Goal: Task Accomplishment & Management: Complete application form

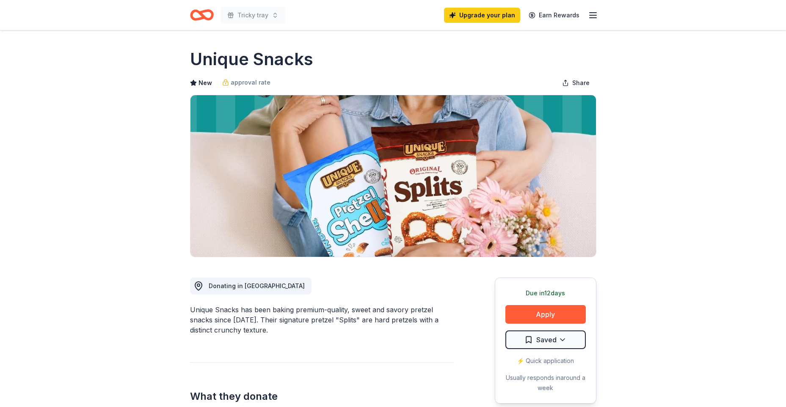
click at [528, 314] on button "Apply" at bounding box center [545, 314] width 80 height 19
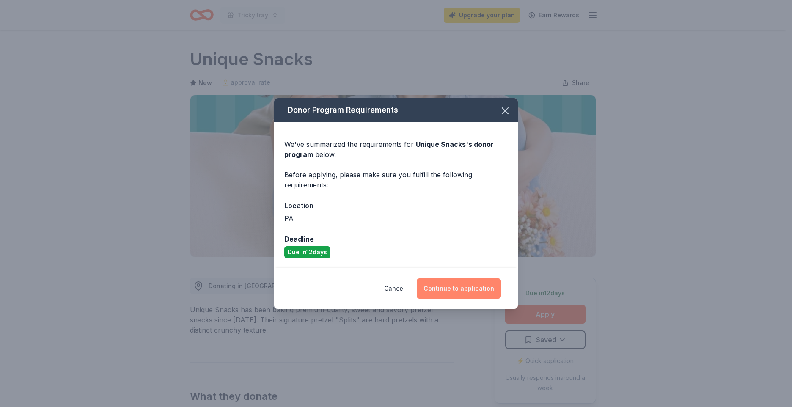
click at [459, 289] on button "Continue to application" at bounding box center [459, 289] width 84 height 20
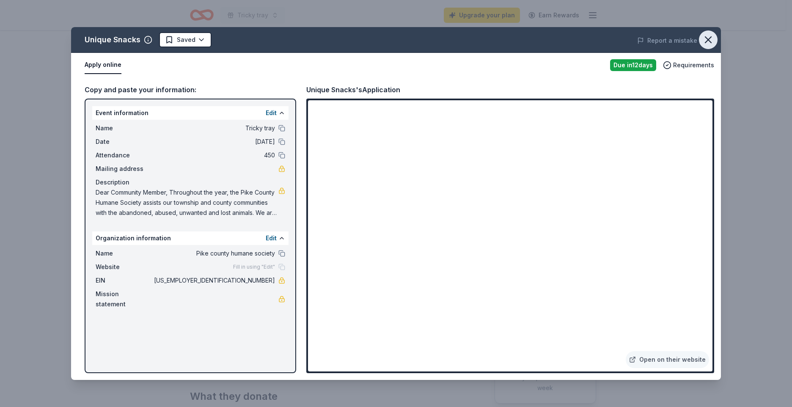
click at [711, 39] on icon "button" at bounding box center [709, 40] width 12 height 12
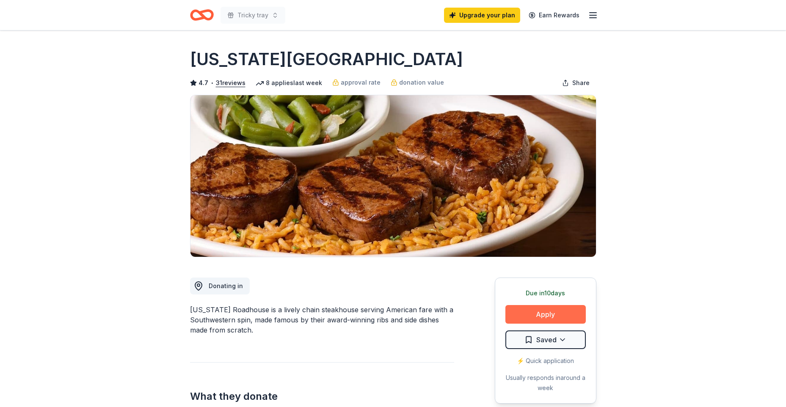
click at [527, 313] on button "Apply" at bounding box center [545, 314] width 80 height 19
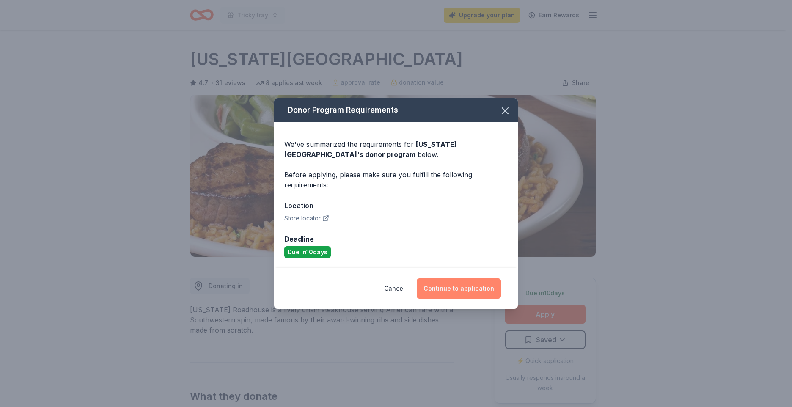
click at [441, 285] on button "Continue to application" at bounding box center [459, 289] width 84 height 20
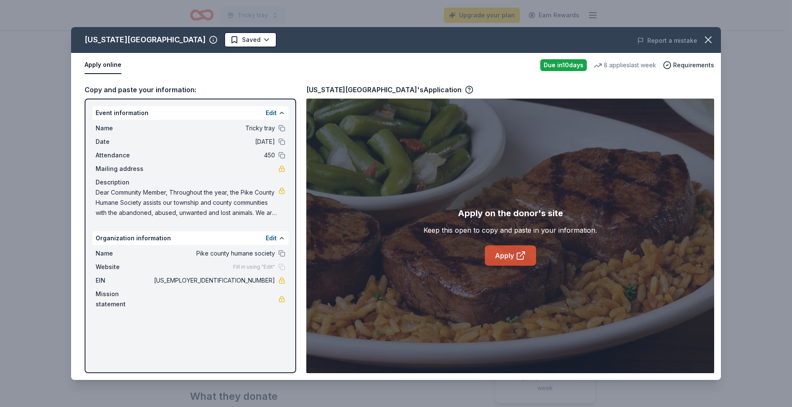
click at [500, 261] on link "Apply" at bounding box center [510, 256] width 51 height 20
